Goal: Task Accomplishment & Management: Complete application form

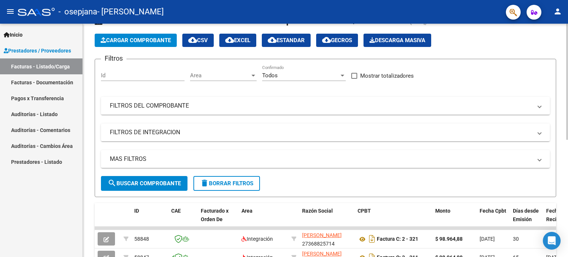
scroll to position [29, 0]
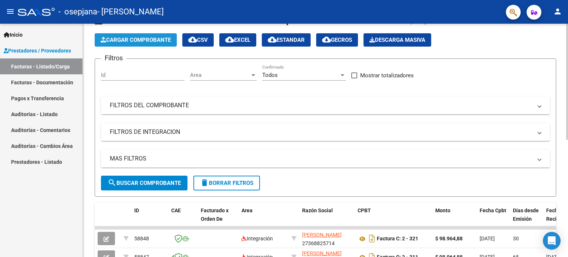
click at [140, 37] on span "Cargar Comprobante" at bounding box center [136, 40] width 70 height 7
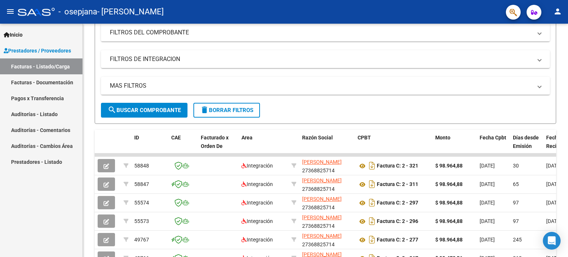
scroll to position [103, 0]
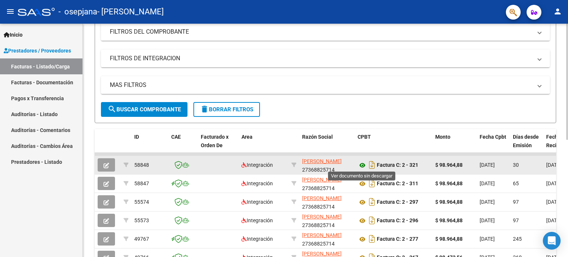
click at [361, 162] on icon at bounding box center [362, 165] width 10 height 9
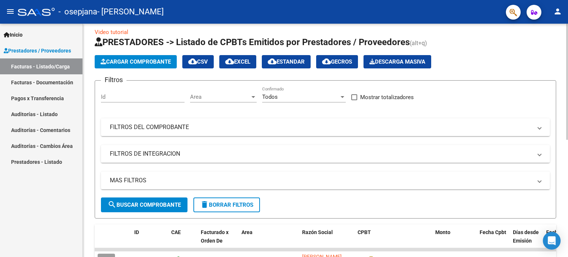
scroll to position [7, 0]
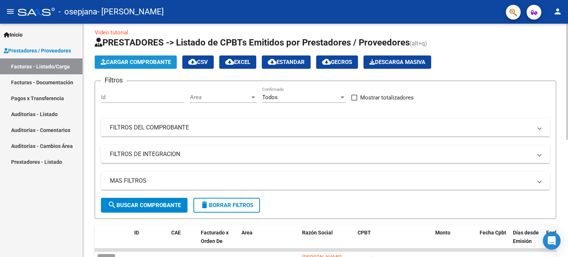
click at [133, 63] on span "Cargar Comprobante" at bounding box center [136, 62] width 70 height 7
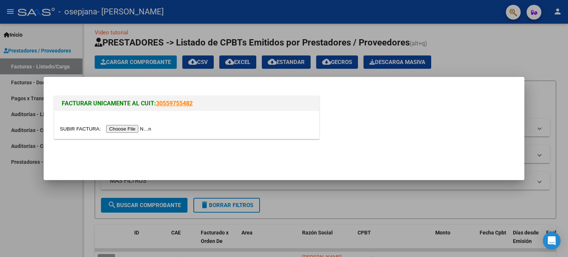
click at [136, 130] on input "file" at bounding box center [106, 129] width 93 height 8
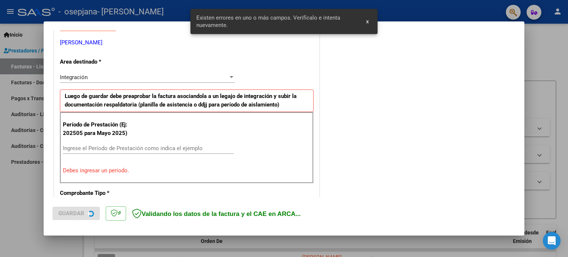
scroll to position [159, 0]
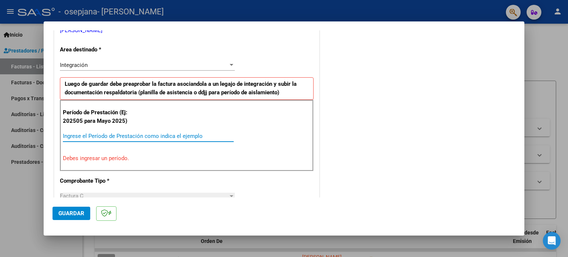
click at [102, 134] on input "Ingrese el Período de Prestación como indica el ejemplo" at bounding box center [148, 136] width 171 height 7
type input "082025"
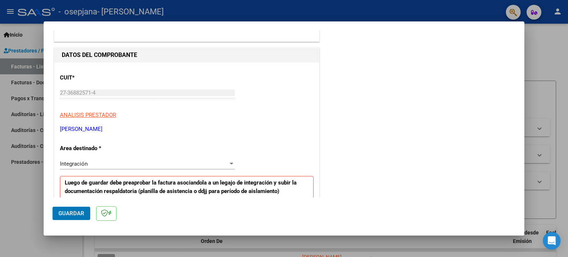
scroll to position [62, 0]
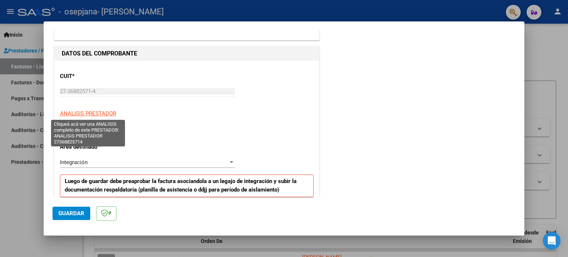
click at [91, 113] on span "ANALISIS PRESTADOR" at bounding box center [88, 113] width 56 height 7
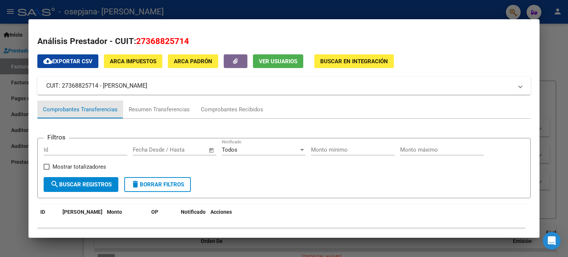
click at [91, 113] on div "Comprobantes Transferencias" at bounding box center [80, 109] width 75 height 8
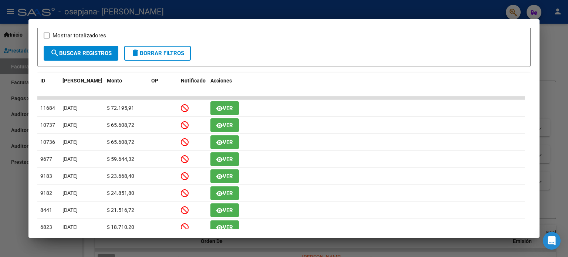
scroll to position [130, 0]
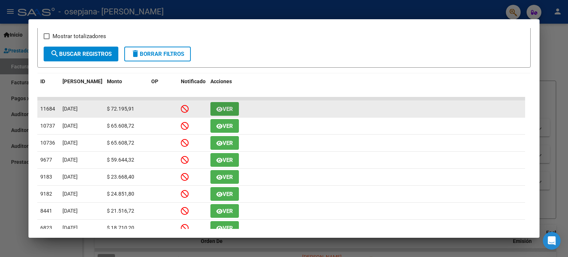
click at [220, 104] on button "Ver" at bounding box center [224, 109] width 28 height 14
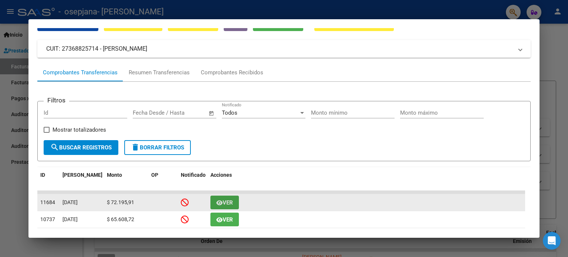
scroll to position [37, 0]
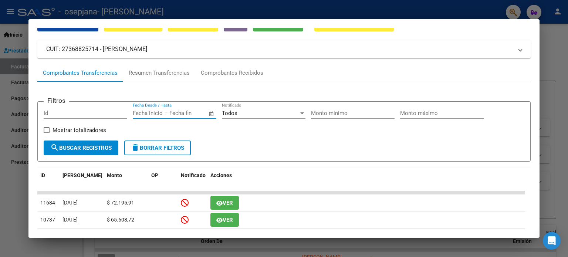
click at [173, 110] on input "text" at bounding box center [187, 113] width 36 height 7
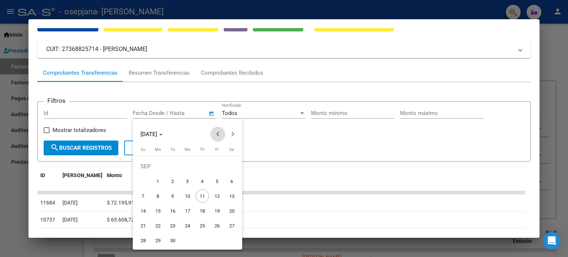
click at [218, 133] on button "Previous month" at bounding box center [217, 134] width 15 height 15
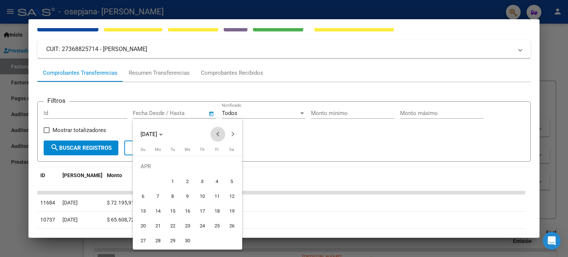
click at [218, 133] on button "Previous month" at bounding box center [217, 134] width 15 height 15
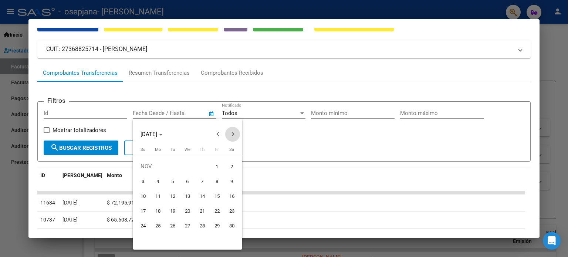
click at [234, 130] on span "Next month" at bounding box center [232, 134] width 15 height 15
click at [146, 181] on span "1" at bounding box center [142, 180] width 13 height 13
type input "[DATE]"
click at [234, 132] on span "Next month" at bounding box center [232, 134] width 15 height 15
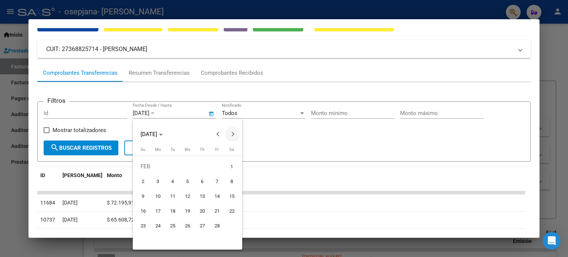
click at [234, 132] on span "Next month" at bounding box center [232, 134] width 15 height 15
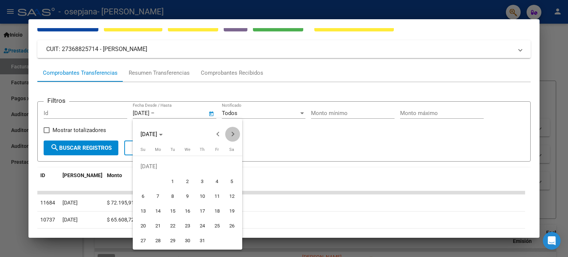
click at [234, 132] on span "Next month" at bounding box center [232, 134] width 15 height 15
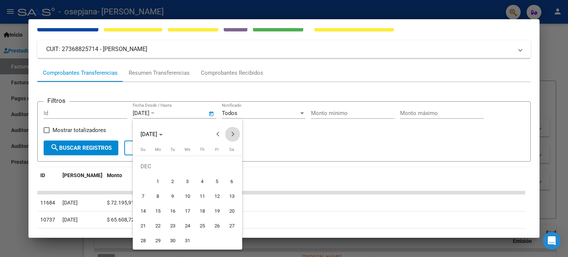
click at [234, 132] on span "Next month" at bounding box center [232, 134] width 15 height 15
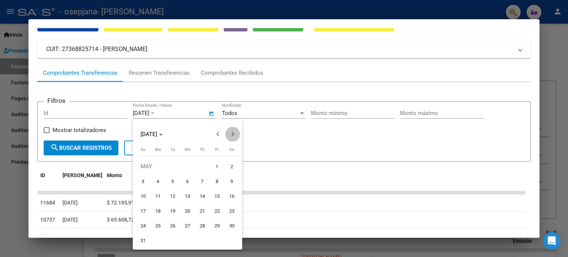
click at [234, 132] on span "Next month" at bounding box center [232, 134] width 15 height 15
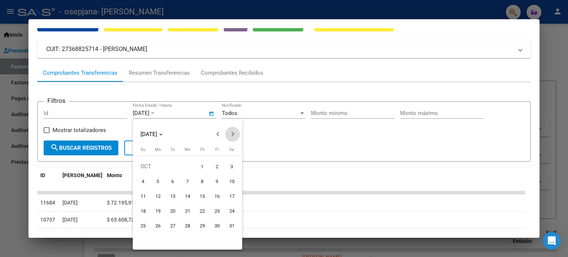
click at [234, 132] on span "Next month" at bounding box center [232, 134] width 15 height 15
click at [221, 132] on span "Previous month" at bounding box center [217, 134] width 15 height 15
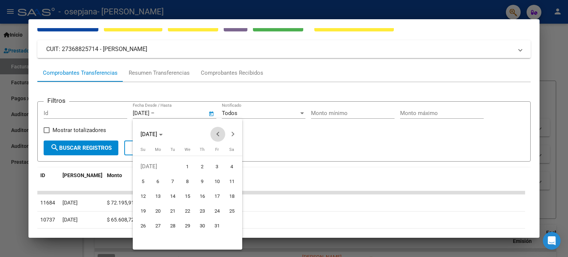
click at [221, 132] on span "Previous month" at bounding box center [217, 134] width 15 height 15
click at [231, 132] on span "Next month" at bounding box center [232, 134] width 15 height 15
click at [168, 180] on span "1" at bounding box center [172, 180] width 13 height 13
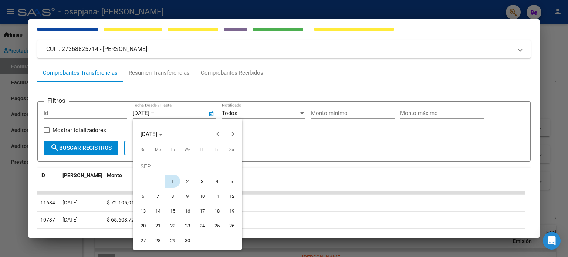
type input "[DATE]"
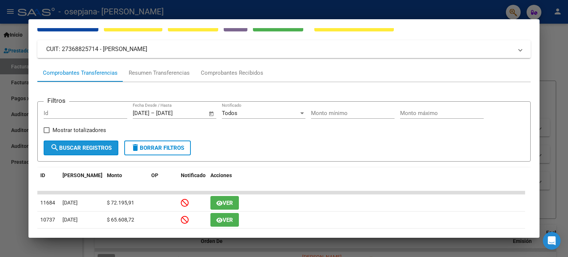
click at [101, 146] on span "search Buscar Registros" at bounding box center [80, 147] width 61 height 7
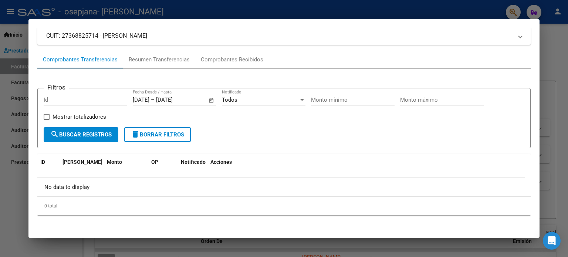
scroll to position [0, 0]
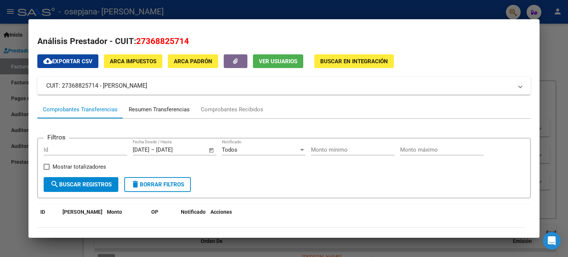
click at [160, 118] on div "Resumen Transferencias" at bounding box center [159, 110] width 72 height 18
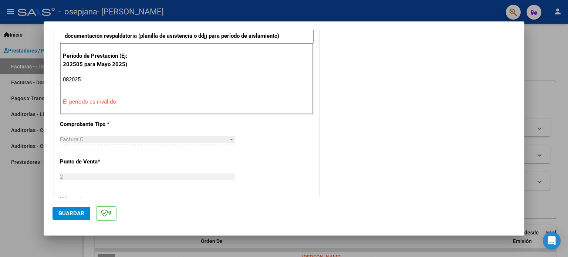
scroll to position [217, 0]
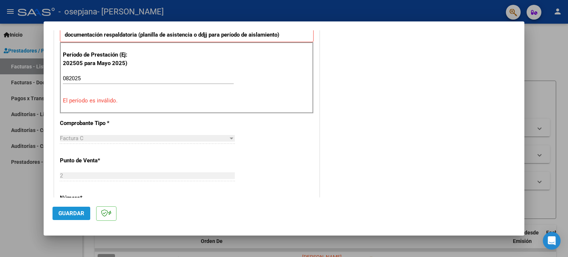
click at [62, 212] on span "Guardar" at bounding box center [71, 213] width 26 height 7
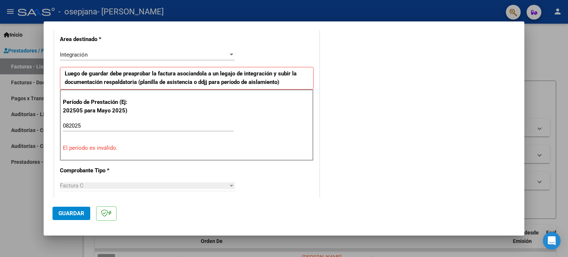
scroll to position [170, 0]
click at [69, 123] on input "082025" at bounding box center [148, 125] width 171 height 7
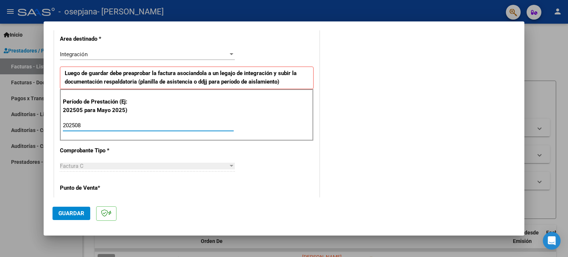
type input "202508"
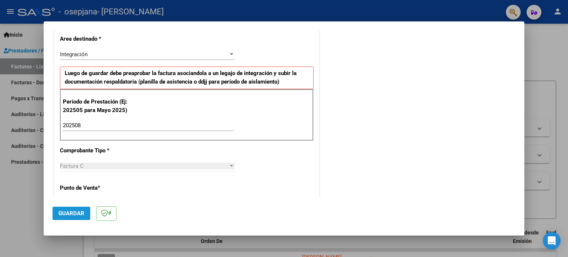
click at [57, 212] on button "Guardar" at bounding box center [71, 213] width 38 height 13
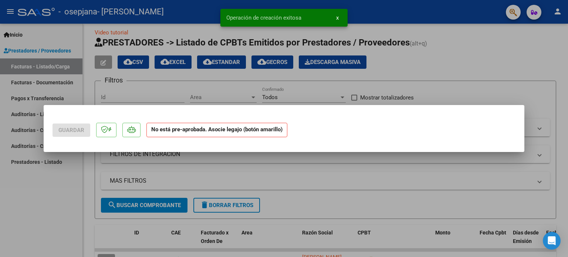
scroll to position [0, 0]
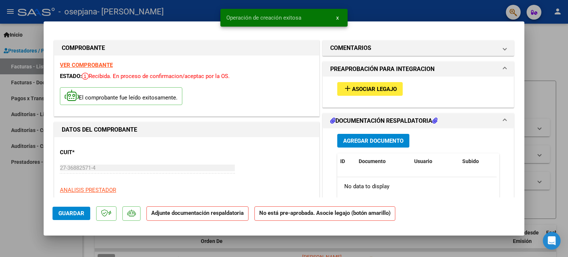
click at [368, 89] on span "Asociar Legajo" at bounding box center [374, 89] width 45 height 7
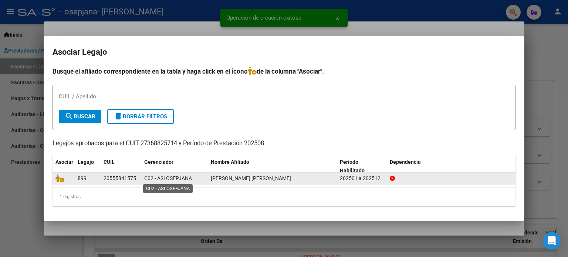
click at [172, 177] on span "C02 - ASI OSEPJANA" at bounding box center [168, 178] width 48 height 6
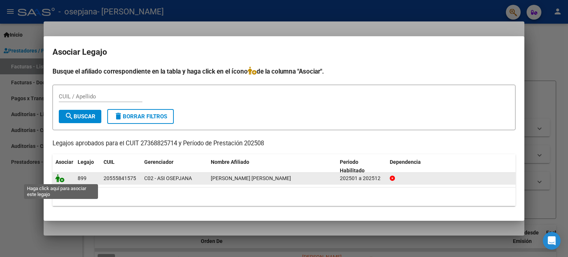
click at [63, 178] on icon at bounding box center [59, 178] width 9 height 8
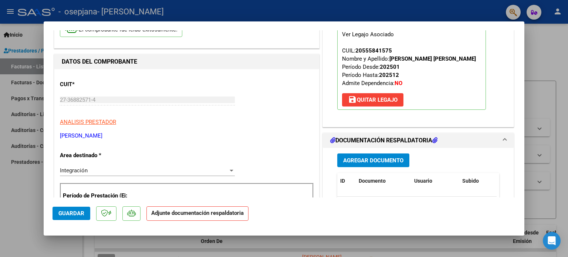
scroll to position [68, 0]
click at [351, 153] on button "Agregar Documento" at bounding box center [373, 160] width 72 height 14
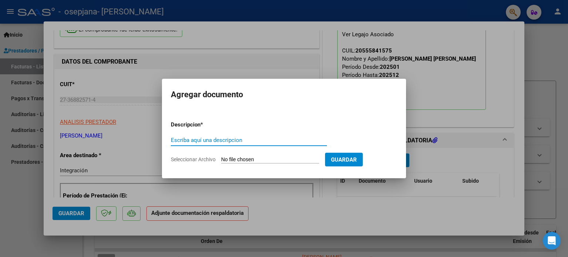
click at [259, 140] on input "Escriba aquí una descripcion" at bounding box center [249, 140] width 156 height 7
type input "PLANILLA"
click at [258, 154] on form "Descripcion * PLANILLA Escriba aquí una descripcion Seleccionar Archivo Guardar" at bounding box center [284, 142] width 226 height 54
click at [260, 158] on input "Seleccionar Archivo" at bounding box center [270, 159] width 98 height 7
type input "C:\fakepath\ASISTENCIA [PERSON_NAME].pdf"
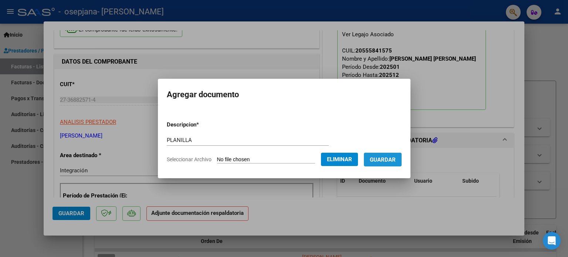
click at [380, 162] on span "Guardar" at bounding box center [382, 159] width 26 height 7
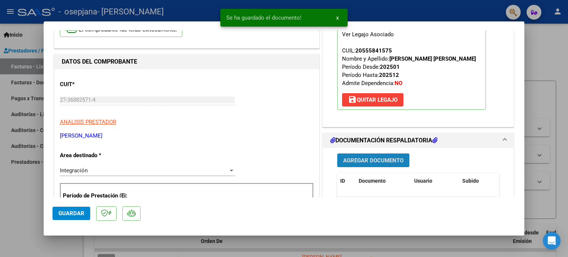
click at [371, 161] on span "Agregar Documento" at bounding box center [373, 160] width 60 height 7
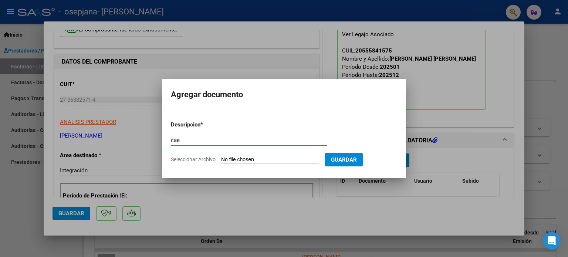
type input "cae"
click at [256, 156] on input "Seleccionar Archivo" at bounding box center [270, 159] width 98 height 7
type input "C:\fakepath\cae 327.pdf"
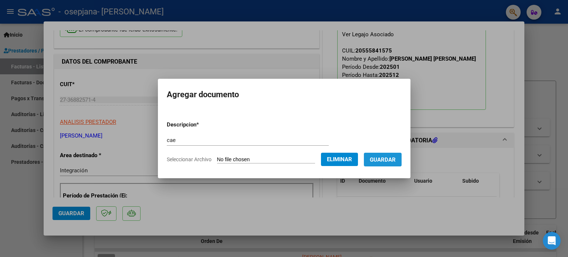
click at [389, 161] on span "Guardar" at bounding box center [382, 159] width 26 height 7
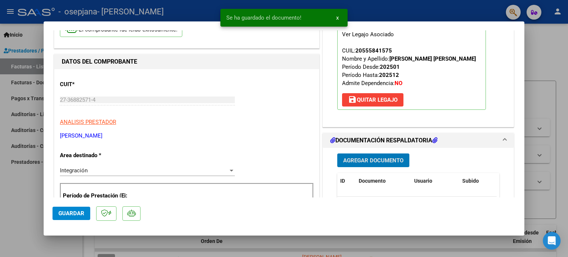
scroll to position [0, 0]
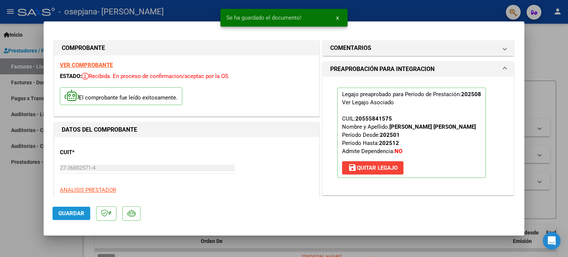
click at [74, 211] on span "Guardar" at bounding box center [71, 213] width 26 height 7
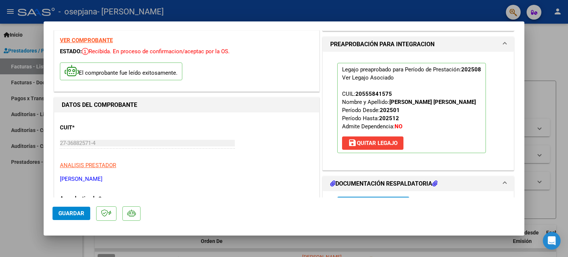
scroll to position [25, 0]
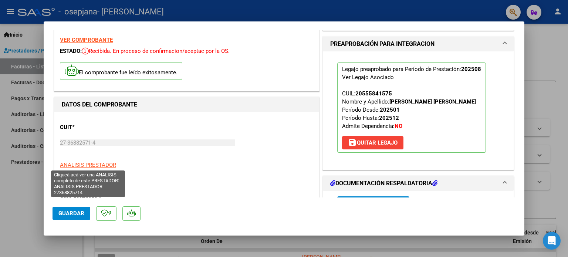
click at [94, 165] on span "ANALISIS PRESTADOR" at bounding box center [88, 164] width 56 height 7
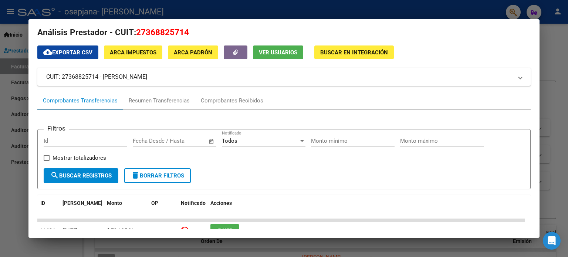
scroll to position [0, 0]
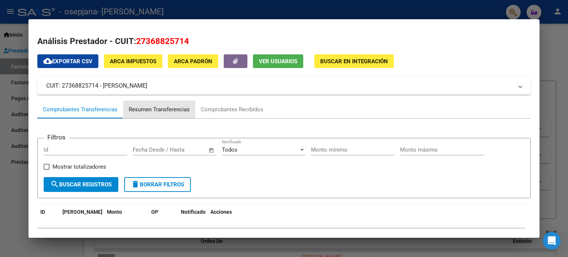
click at [158, 118] on div "Resumen Transferencias" at bounding box center [159, 110] width 72 height 18
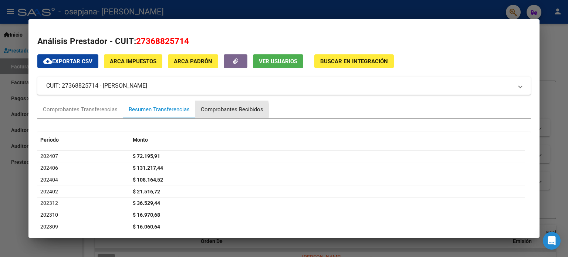
click at [210, 110] on div "Comprobantes Recibidos" at bounding box center [232, 109] width 62 height 8
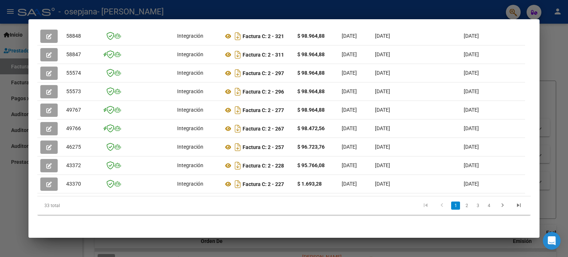
scroll to position [227, 0]
click at [462, 204] on link "2" at bounding box center [466, 205] width 9 height 8
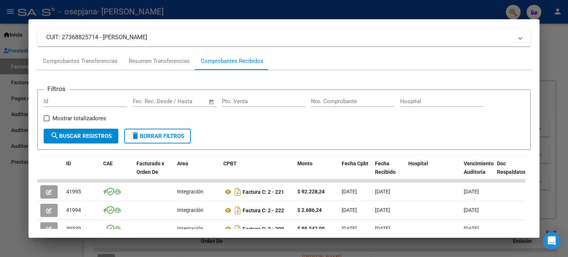
scroll to position [0, 0]
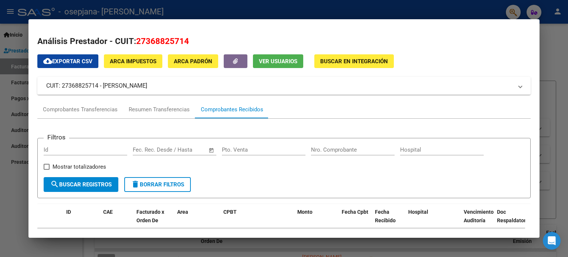
click at [133, 56] on button "ARCA Impuestos" at bounding box center [133, 61] width 58 height 14
click at [331, 63] on span "Buscar en Integración" at bounding box center [354, 61] width 68 height 7
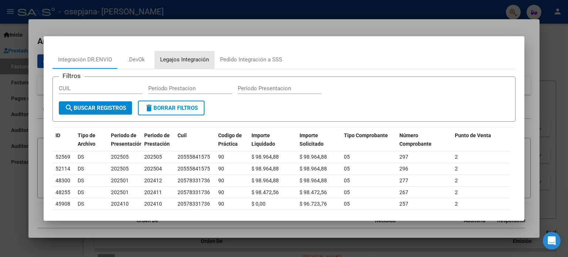
click at [177, 57] on div "Legajos Integración" at bounding box center [184, 59] width 49 height 8
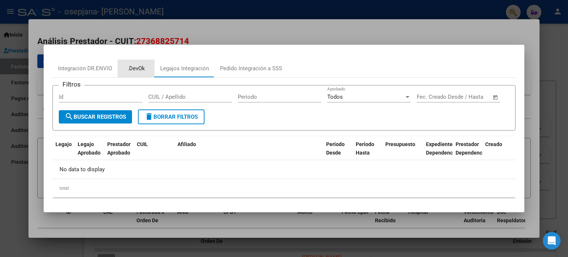
click at [132, 65] on div ".DevOk" at bounding box center [135, 68] width 17 height 8
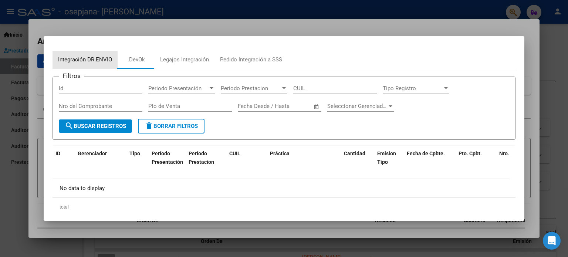
click at [87, 58] on div "Integración DR.ENVIO" at bounding box center [85, 59] width 54 height 8
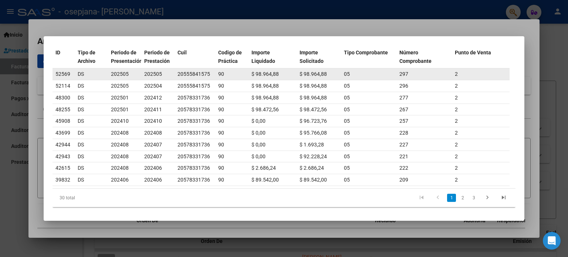
scroll to position [88, 0]
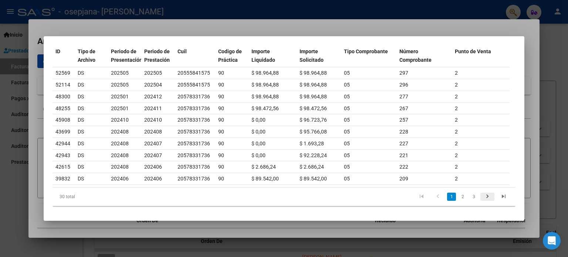
click at [483, 193] on icon "go to next page" at bounding box center [487, 197] width 10 height 9
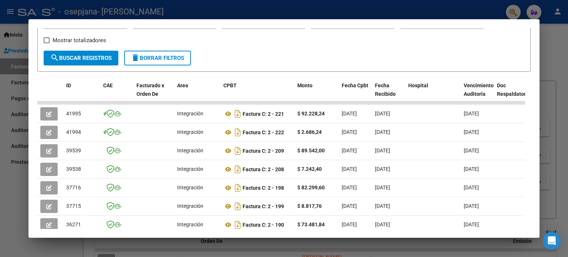
scroll to position [227, 0]
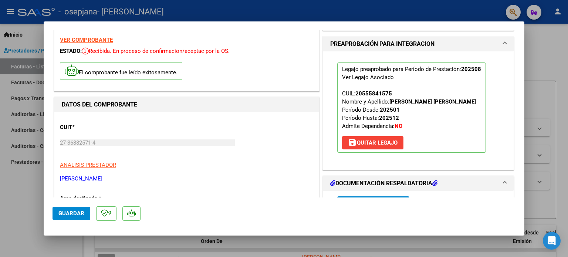
click at [87, 168] on app-link-go-to "ANALISIS PRESTADOR" at bounding box center [88, 165] width 56 height 8
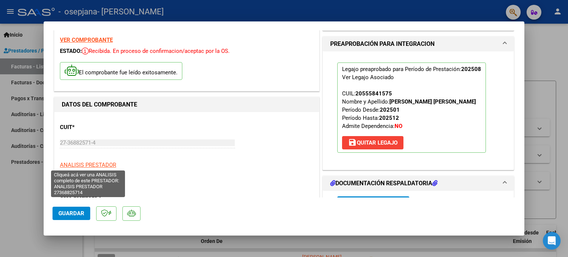
click at [88, 163] on span "ANALISIS PRESTADOR" at bounding box center [88, 164] width 56 height 7
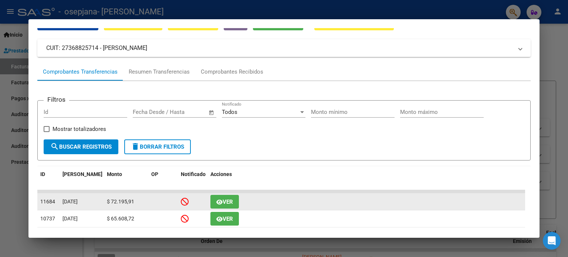
scroll to position [38, 0]
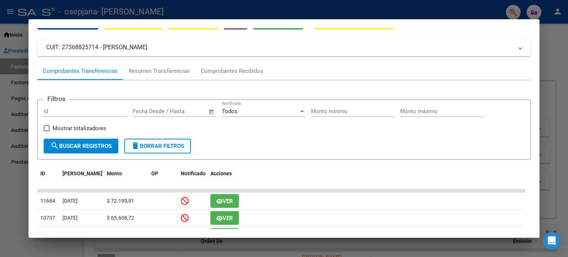
click at [3, 184] on div at bounding box center [284, 128] width 568 height 257
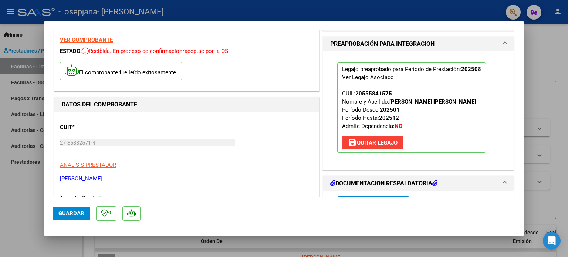
click at [3, 184] on div at bounding box center [284, 128] width 568 height 257
type input "$ 0,00"
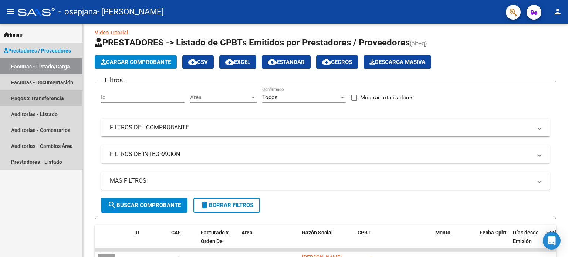
click at [31, 99] on link "Pagos x Transferencia" at bounding box center [41, 98] width 82 height 16
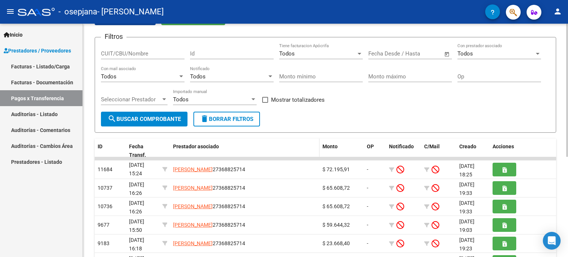
scroll to position [43, 0]
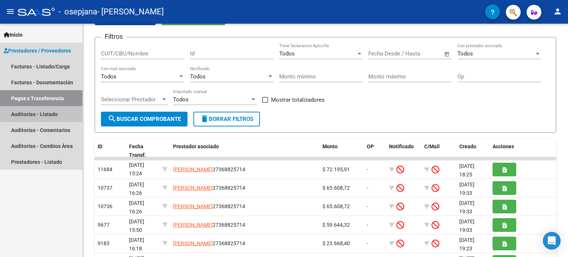
click at [36, 114] on link "Auditorías - Listado" at bounding box center [41, 114] width 82 height 16
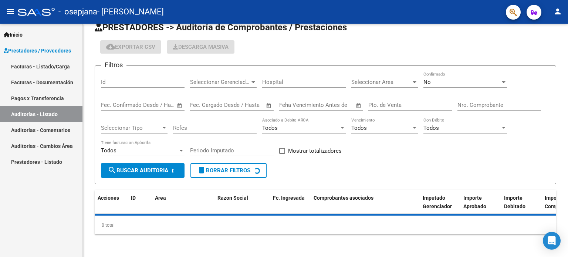
scroll to position [31, 0]
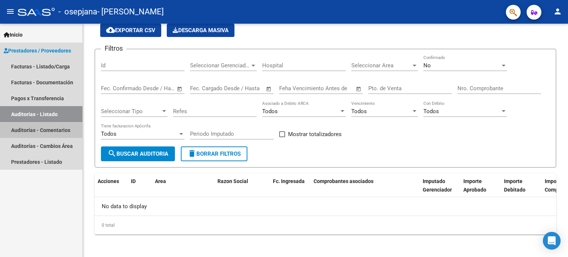
click at [33, 131] on link "Auditorías - Comentarios" at bounding box center [41, 130] width 82 height 16
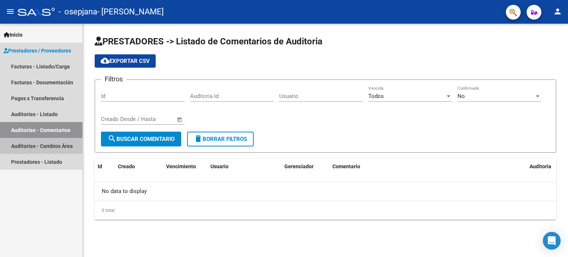
click at [30, 145] on link "Auditorías - Cambios Área" at bounding box center [41, 146] width 82 height 16
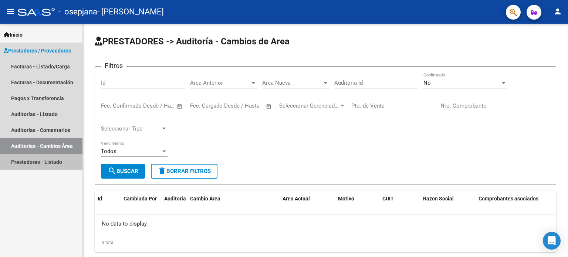
click at [35, 161] on link "Prestadores - Listado" at bounding box center [41, 162] width 82 height 16
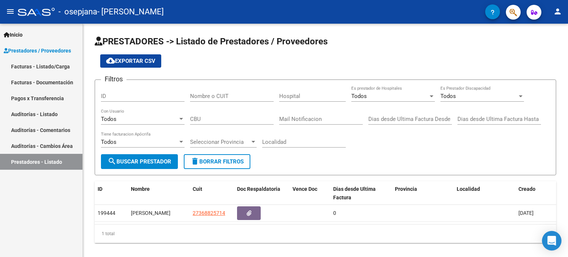
click at [545, 241] on div "Open Intercom Messenger" at bounding box center [552, 241] width 20 height 20
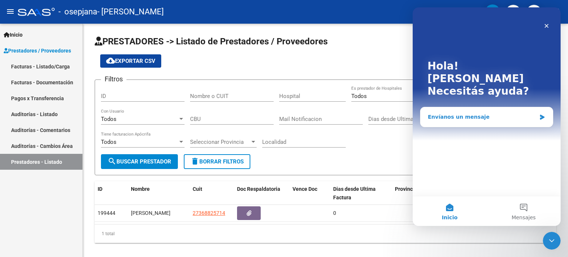
click at [449, 107] on div "Envíanos un mensaje" at bounding box center [486, 117] width 132 height 20
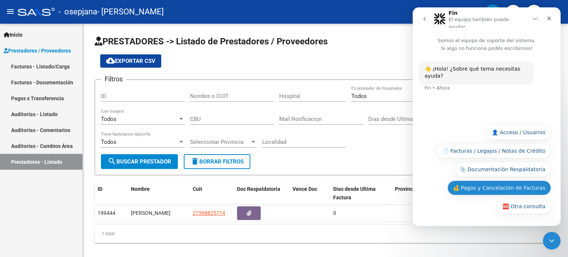
click at [472, 184] on button "💰 Pagos y Cancelación de Facturas" at bounding box center [498, 187] width 103 height 15
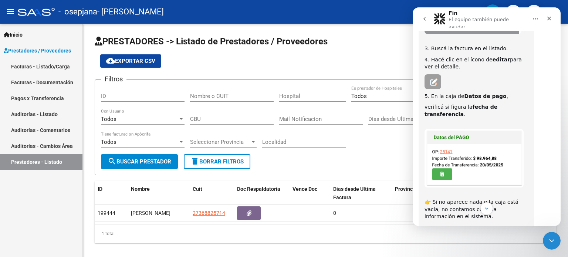
scroll to position [165, 0]
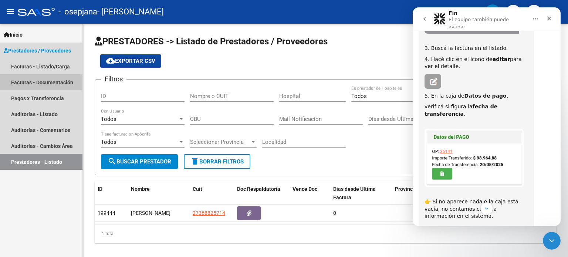
click at [29, 79] on link "Facturas - Documentación" at bounding box center [41, 82] width 82 height 16
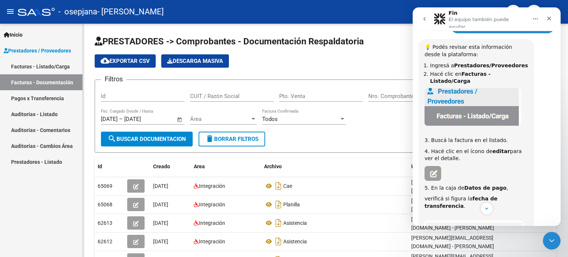
scroll to position [73, 0]
click at [59, 66] on link "Facturas - Listado/Carga" at bounding box center [41, 66] width 82 height 16
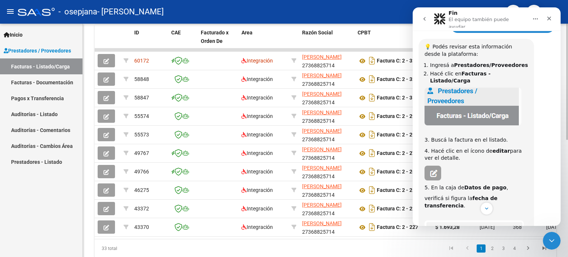
scroll to position [208, 0]
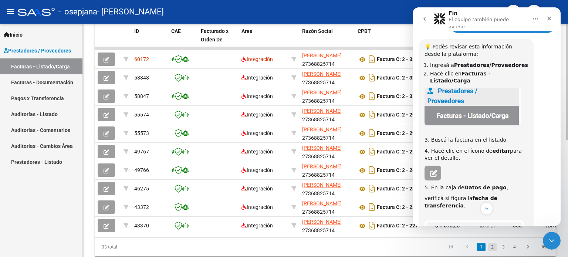
click at [493, 251] on link "2" at bounding box center [491, 247] width 9 height 8
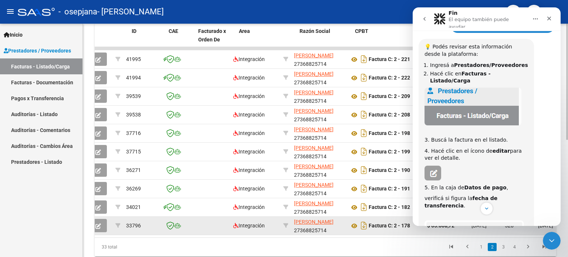
scroll to position [0, 0]
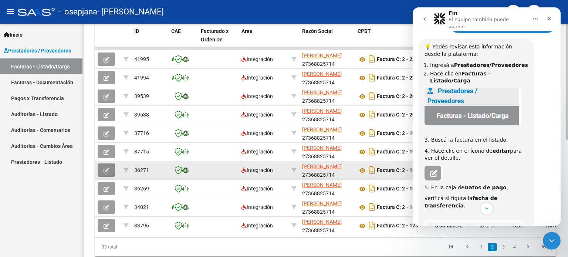
click at [107, 170] on icon "button" at bounding box center [106, 171] width 6 height 6
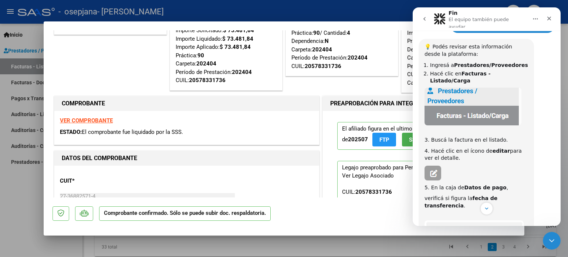
scroll to position [27, 0]
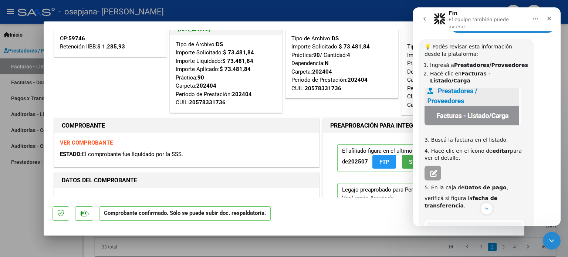
type input "$ 0,00"
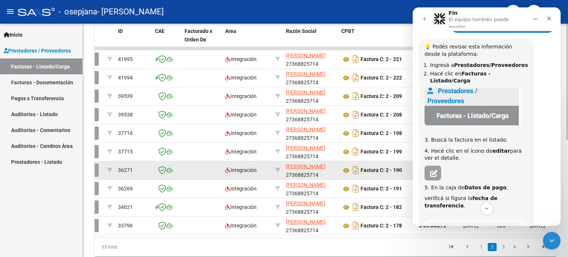
scroll to position [0, 0]
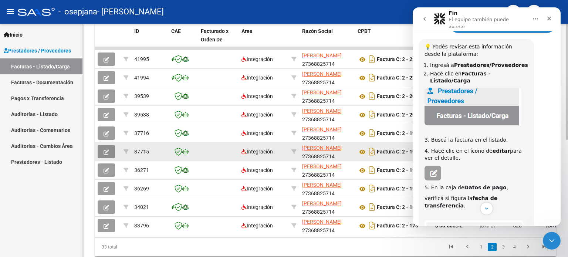
click at [106, 150] on icon "button" at bounding box center [106, 152] width 6 height 6
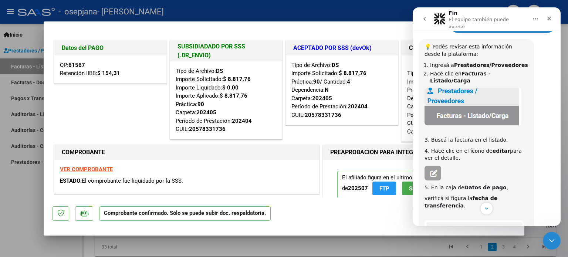
type input "$ 0,00"
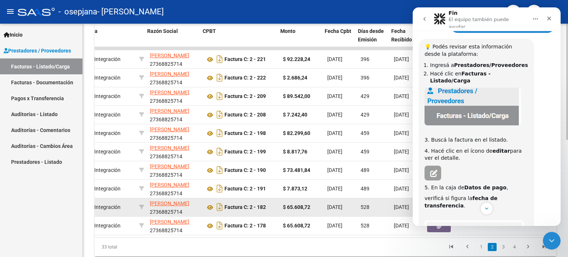
scroll to position [0, 157]
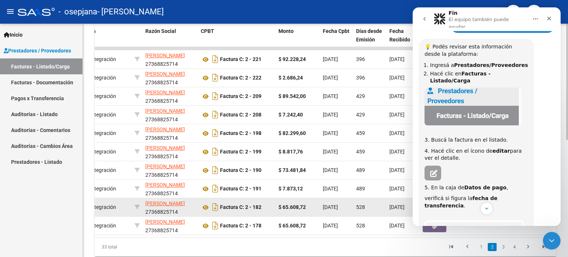
click at [330, 215] on datatable-body-cell "[DATE]" at bounding box center [336, 207] width 33 height 18
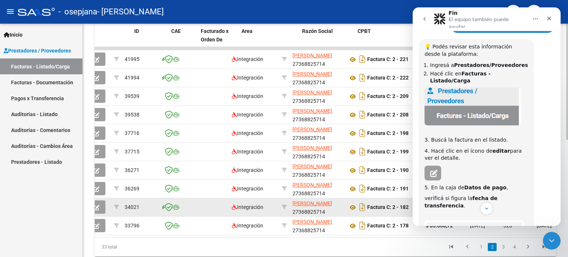
scroll to position [0, 0]
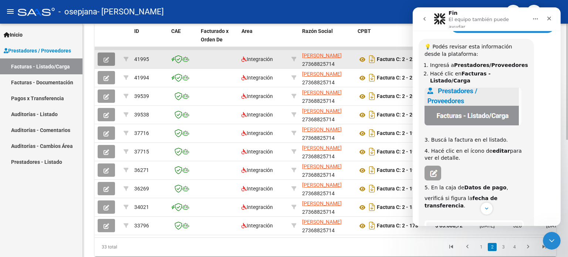
click at [101, 55] on button "button" at bounding box center [106, 58] width 17 height 13
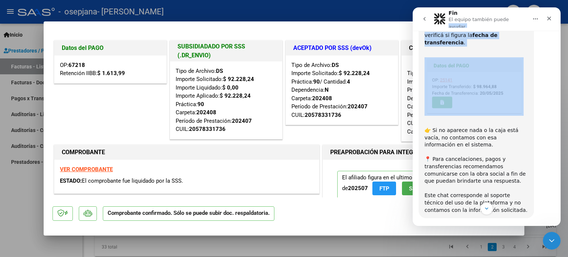
scroll to position [232, 0]
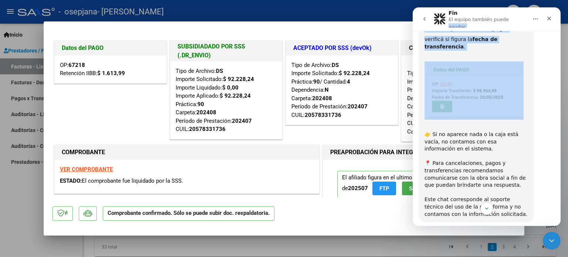
drag, startPoint x: 501, startPoint y: 14, endPoint x: 488, endPoint y: 62, distance: 49.4
click at [488, 62] on div "Fin El equipo también puede ayudar Somos el equipo de soporte del sistema. Si a…" at bounding box center [486, 116] width 148 height 218
click at [532, 16] on icon "Inicio" at bounding box center [535, 19] width 6 height 6
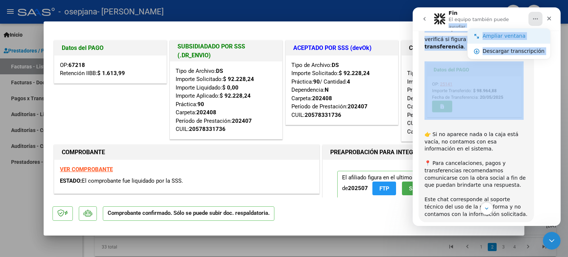
click at [477, 36] on icon "Intercom Messenger" at bounding box center [476, 36] width 4 height 4
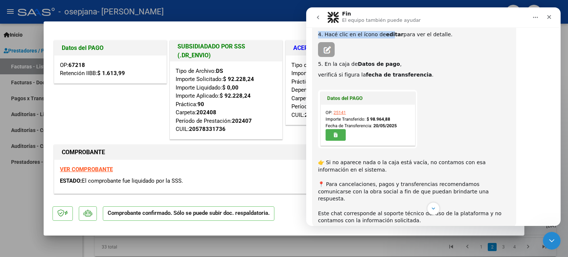
scroll to position [157, 0]
drag, startPoint x: 483, startPoint y: 10, endPoint x: 386, endPoint y: 33, distance: 99.8
click at [386, 33] on div "Fin El equipo también puede ayudar Somos el equipo de soporte del sistema. Si a…" at bounding box center [433, 116] width 254 height 218
click at [547, 238] on icon "Cerrar Intercom Messenger" at bounding box center [550, 239] width 9 height 9
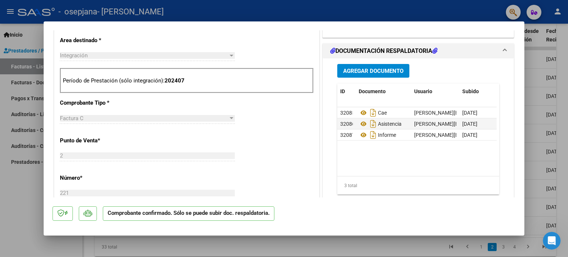
scroll to position [0, 0]
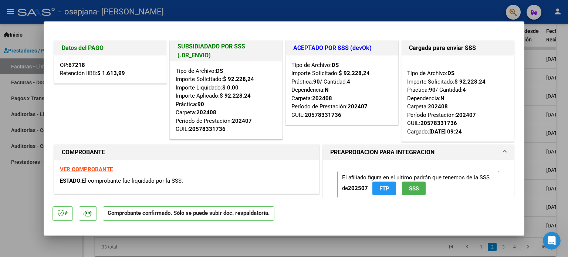
drag, startPoint x: 81, startPoint y: 174, endPoint x: 81, endPoint y: 169, distance: 4.4
click at [81, 169] on div "VER COMPROBANTE ESTADO: El comprobante fue liquidado por la SSS." at bounding box center [186, 177] width 265 height 34
click at [81, 169] on strong "VER COMPROBANTE" at bounding box center [86, 169] width 53 height 7
click at [228, 91] on div "Tipo de Archivo: DS Importe Solicitado: $ 92.228,24 Importe Liquidado: $ 0,00 I…" at bounding box center [226, 100] width 101 height 67
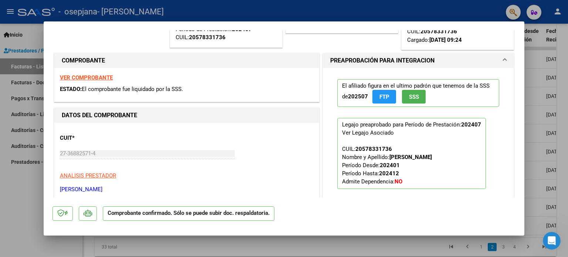
scroll to position [93, 0]
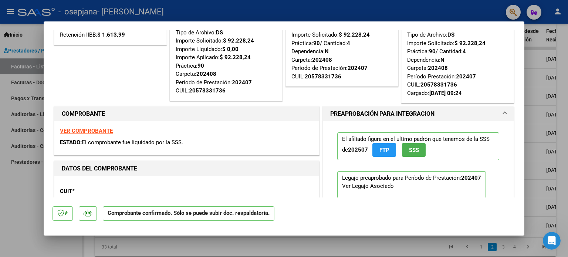
scroll to position [39, 0]
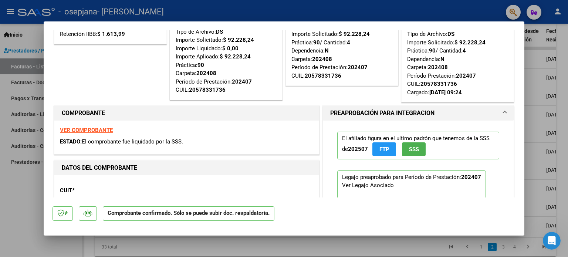
click at [1, 227] on div at bounding box center [284, 128] width 568 height 257
type input "$ 0,00"
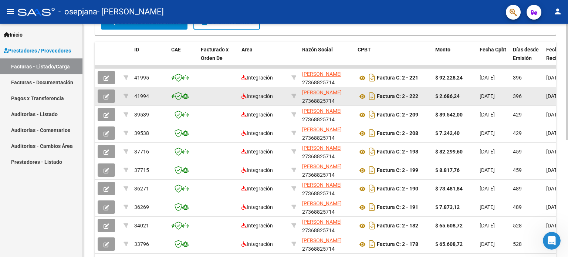
scroll to position [236, 0]
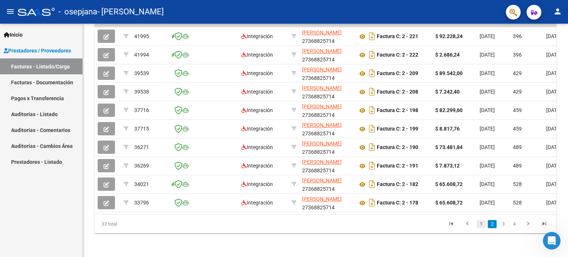
click at [477, 224] on link "1" at bounding box center [480, 224] width 9 height 8
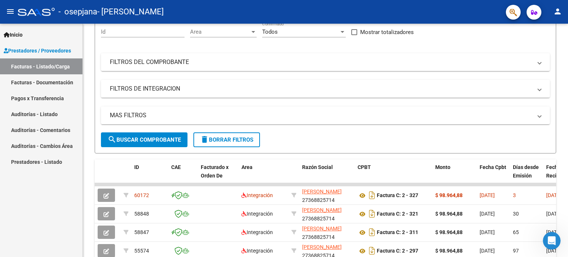
scroll to position [72, 0]
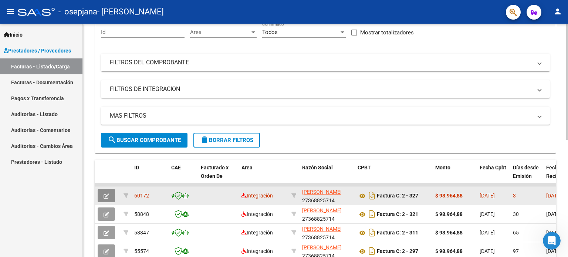
click at [109, 200] on button "button" at bounding box center [106, 195] width 17 height 13
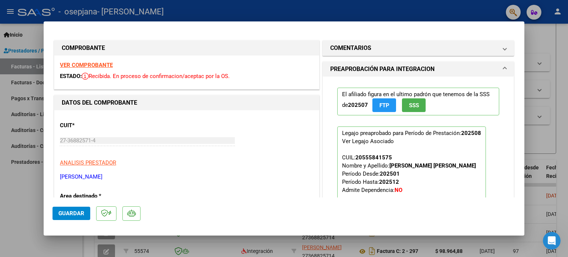
click at [37, 210] on div at bounding box center [284, 128] width 568 height 257
type input "$ 0,00"
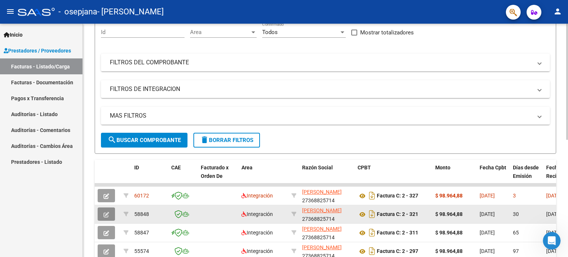
click at [103, 217] on button "button" at bounding box center [106, 213] width 17 height 13
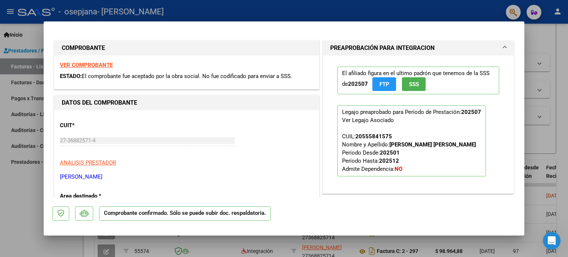
click at [38, 225] on div at bounding box center [284, 128] width 568 height 257
type input "$ 0,00"
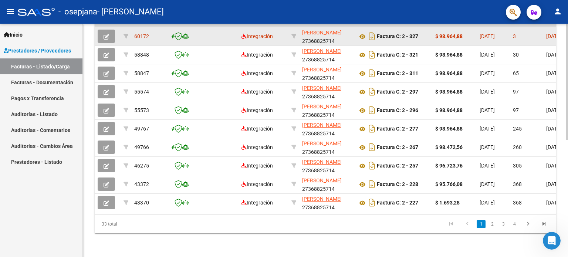
scroll to position [234, 0]
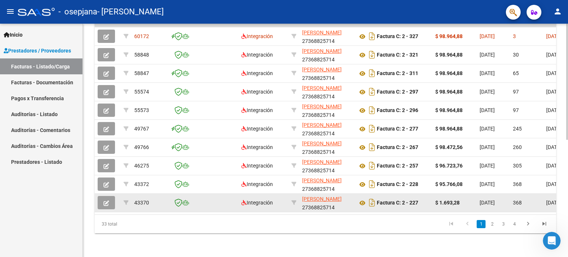
click at [103, 201] on button "button" at bounding box center [106, 202] width 17 height 13
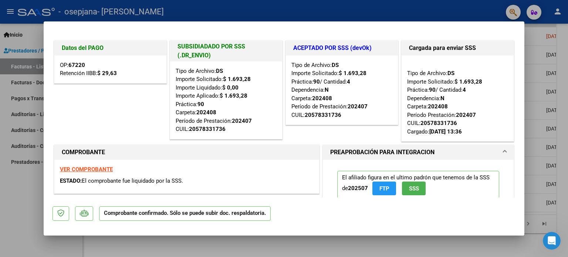
click at [24, 200] on div at bounding box center [284, 128] width 568 height 257
type input "$ 0,00"
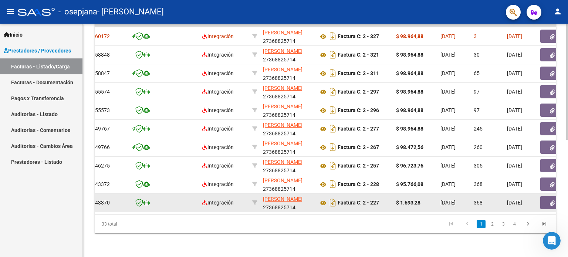
scroll to position [0, 40]
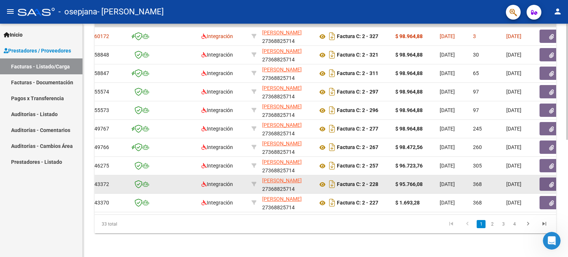
click at [296, 182] on app-link-go-to "[PERSON_NAME]" at bounding box center [282, 180] width 40 height 8
click at [285, 180] on app-link-go-to "[PERSON_NAME]" at bounding box center [282, 180] width 40 height 8
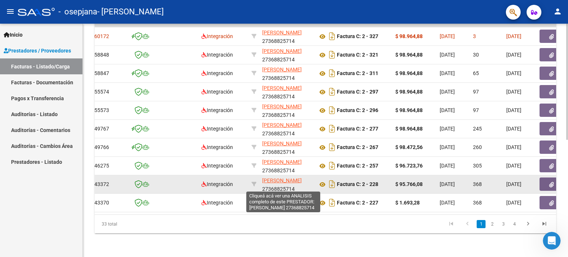
click at [272, 179] on span "[PERSON_NAME]" at bounding box center [282, 180] width 40 height 6
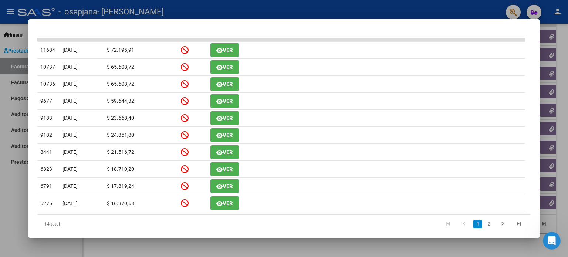
scroll to position [189, 0]
